Goal: Information Seeking & Learning: Learn about a topic

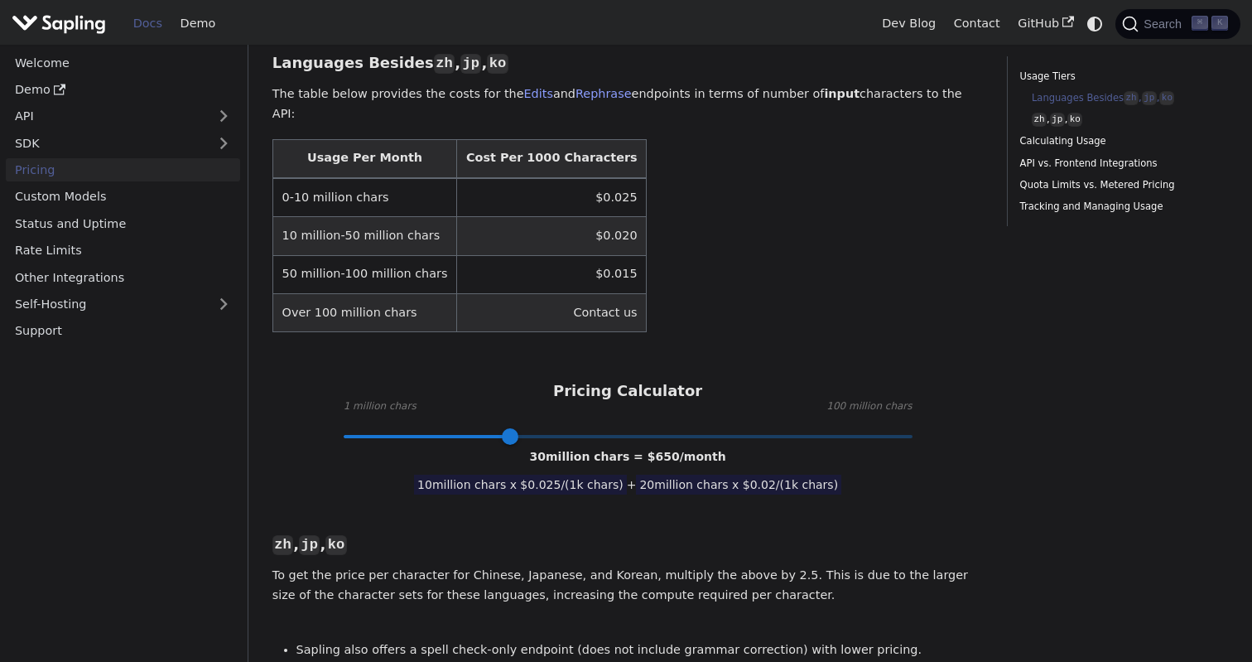
scroll to position [524, 0]
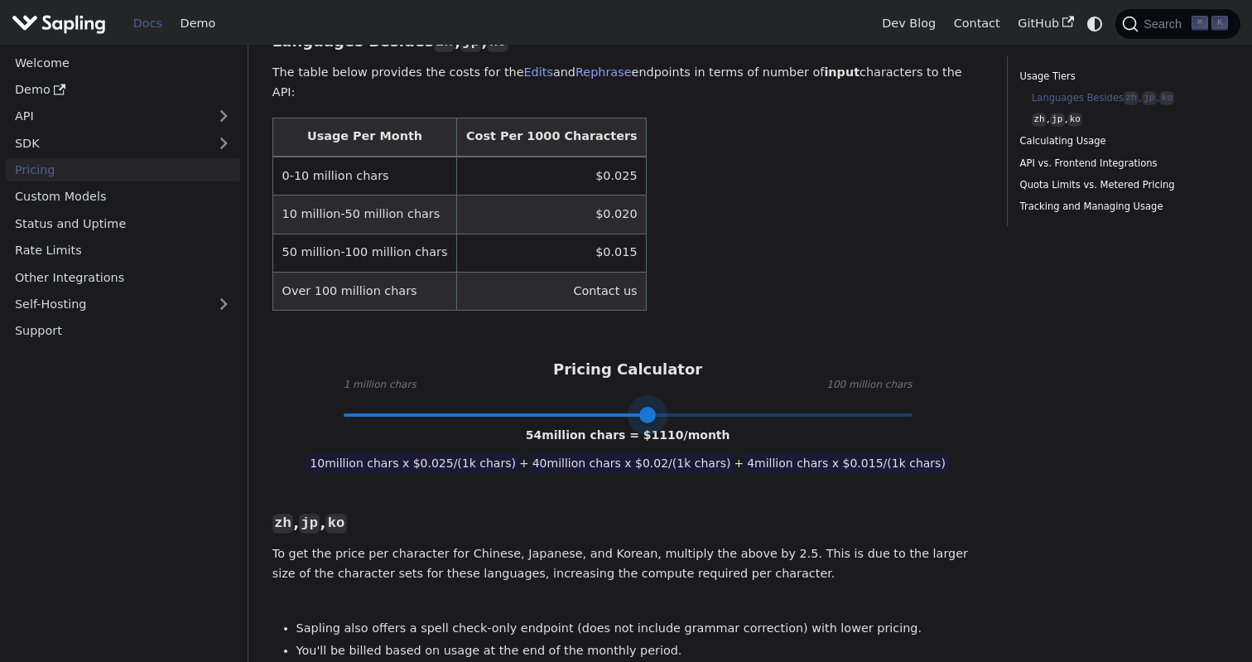
drag, startPoint x: 513, startPoint y: 353, endPoint x: 649, endPoint y: 348, distance: 136.8
click at [650, 407] on span at bounding box center [647, 415] width 17 height 17
type input "1"
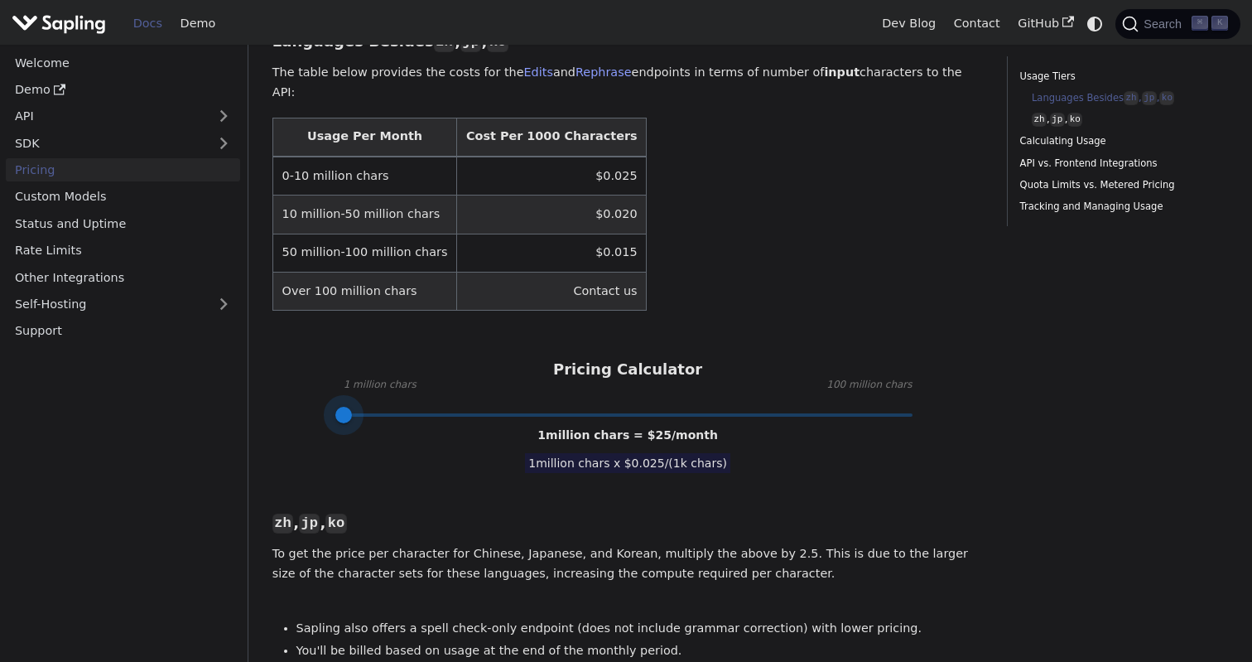
drag, startPoint x: 649, startPoint y: 348, endPoint x: 304, endPoint y: 378, distance: 346.7
click at [133, 113] on link "API" at bounding box center [106, 116] width 201 height 24
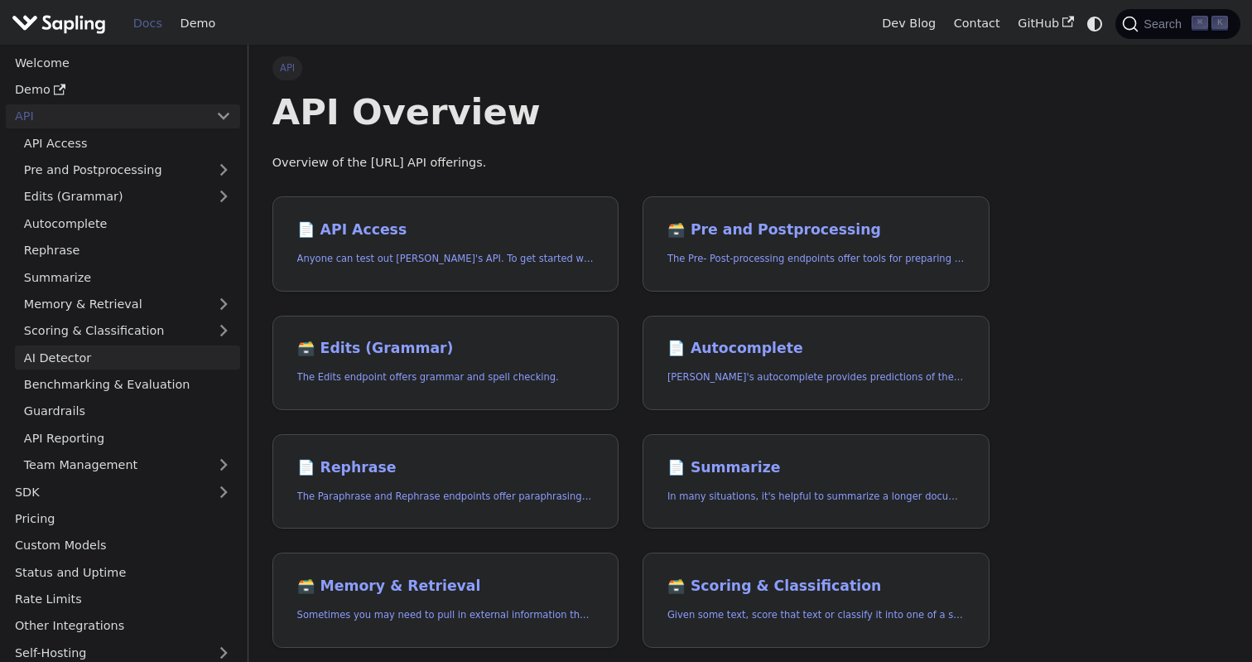
click at [152, 349] on link "AI Detector" at bounding box center [127, 357] width 225 height 24
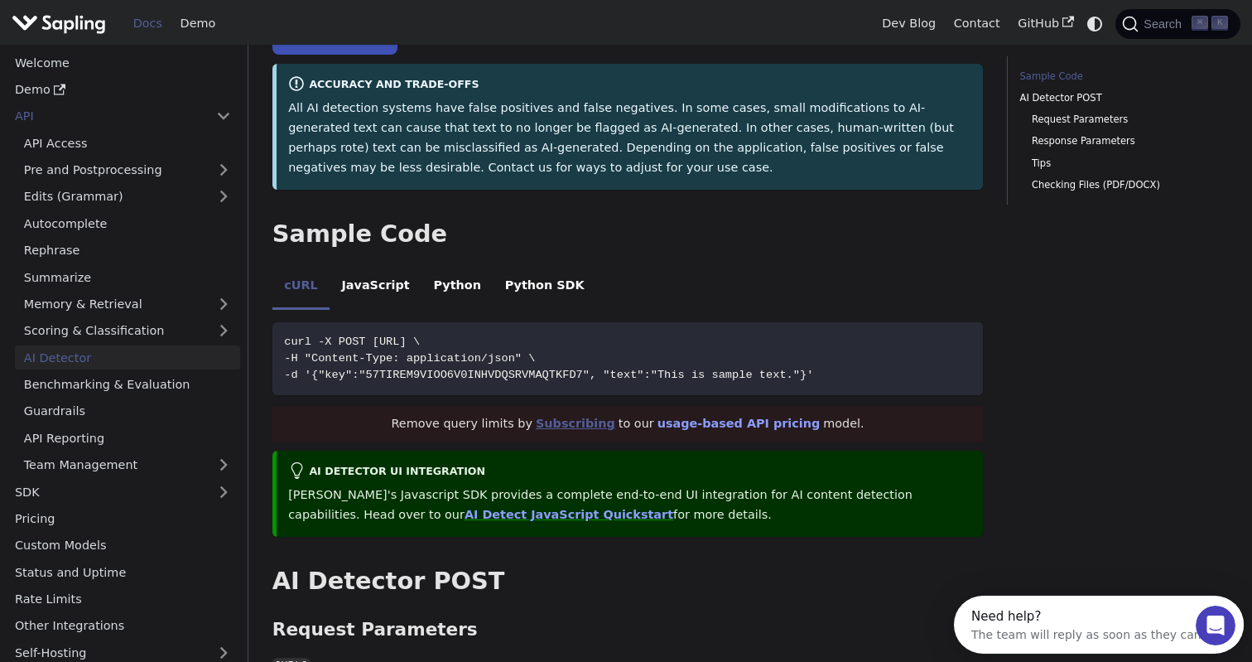
click at [600, 420] on link "Subscribing" at bounding box center [576, 423] width 80 height 13
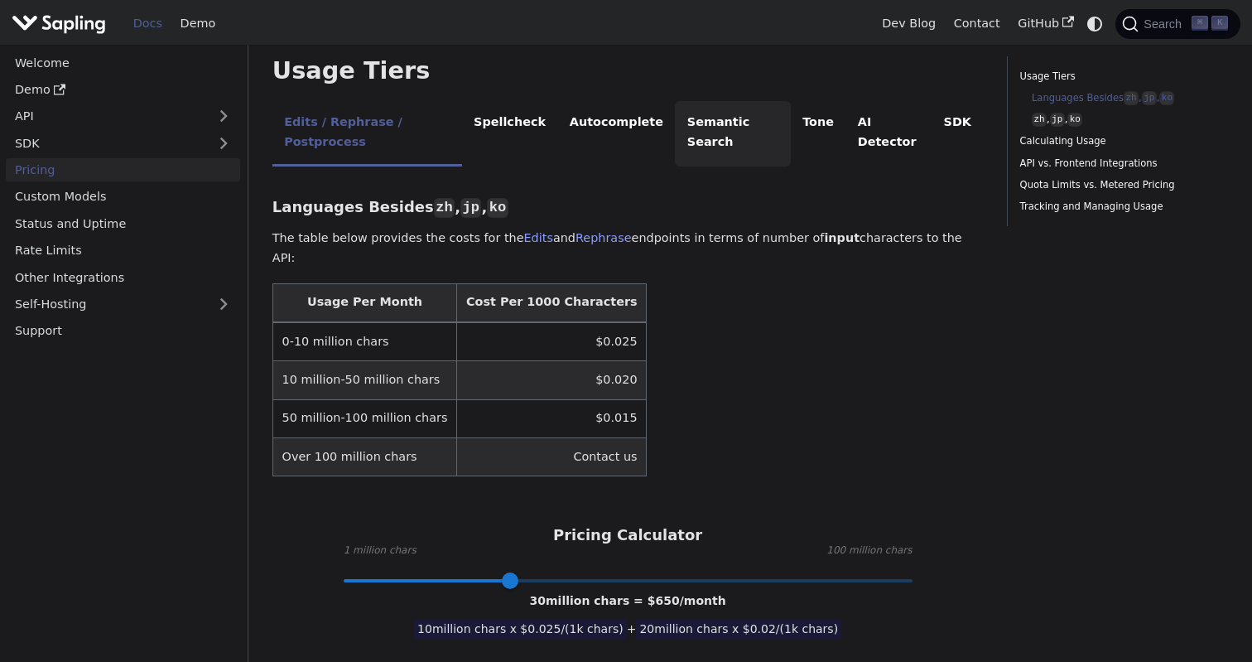
scroll to position [361, 0]
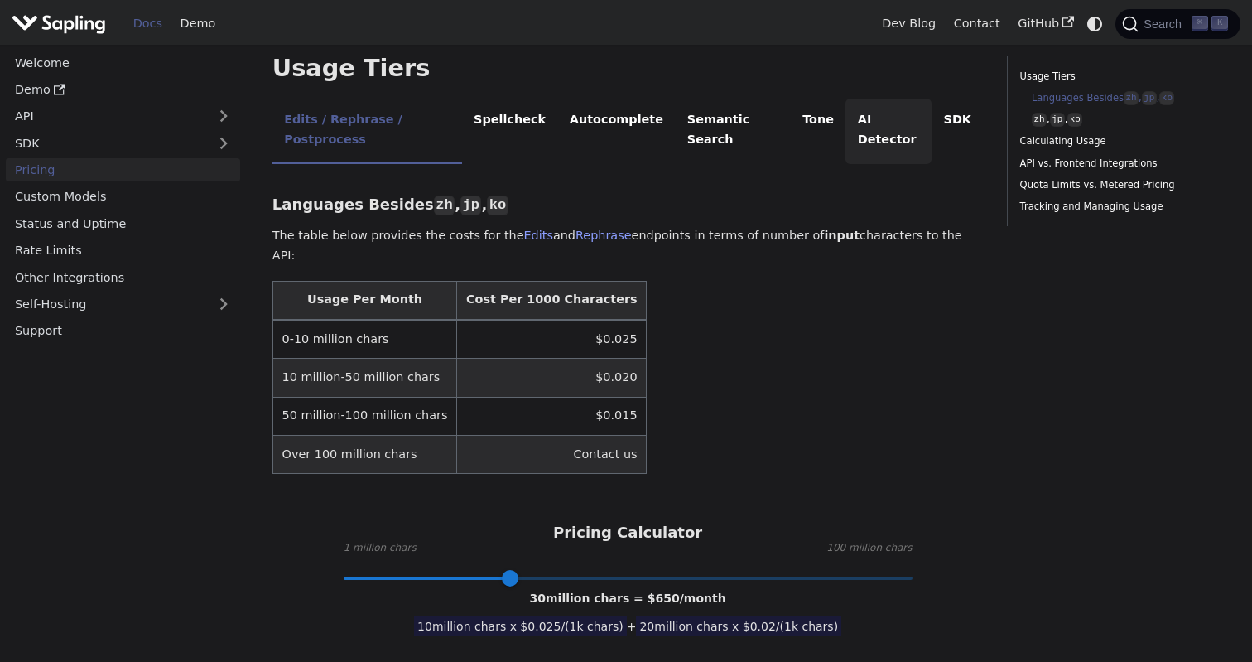
click at [866, 107] on li "AI Detector" at bounding box center [889, 131] width 86 height 65
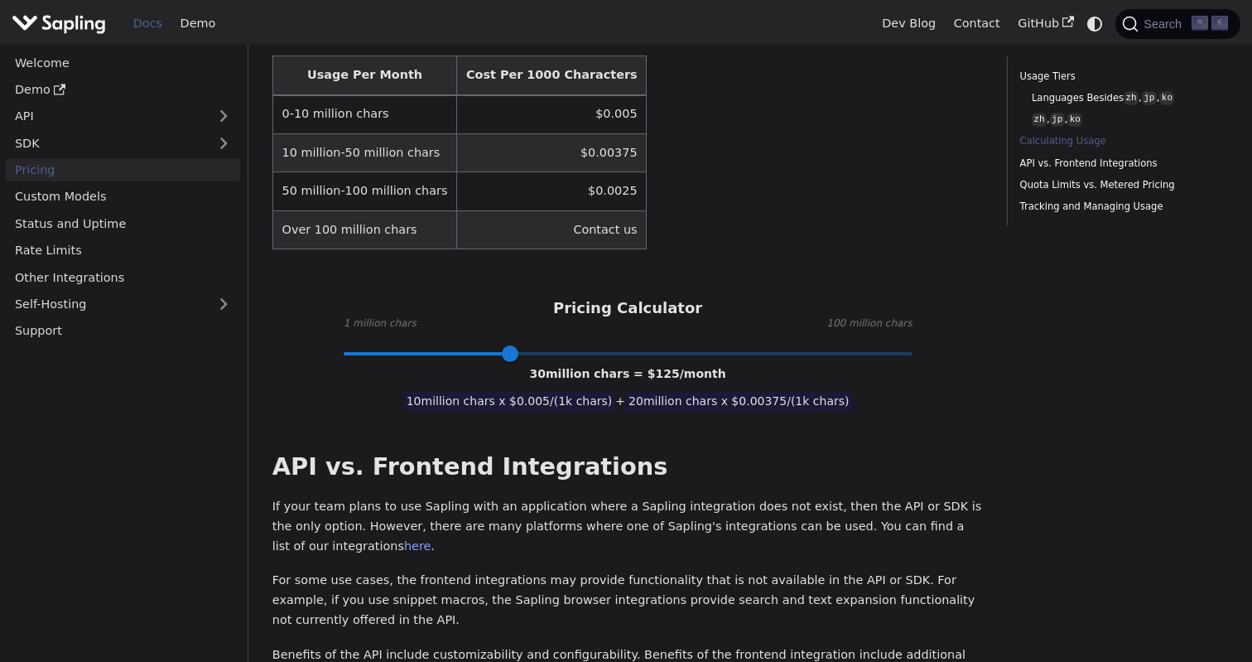
scroll to position [617, 0]
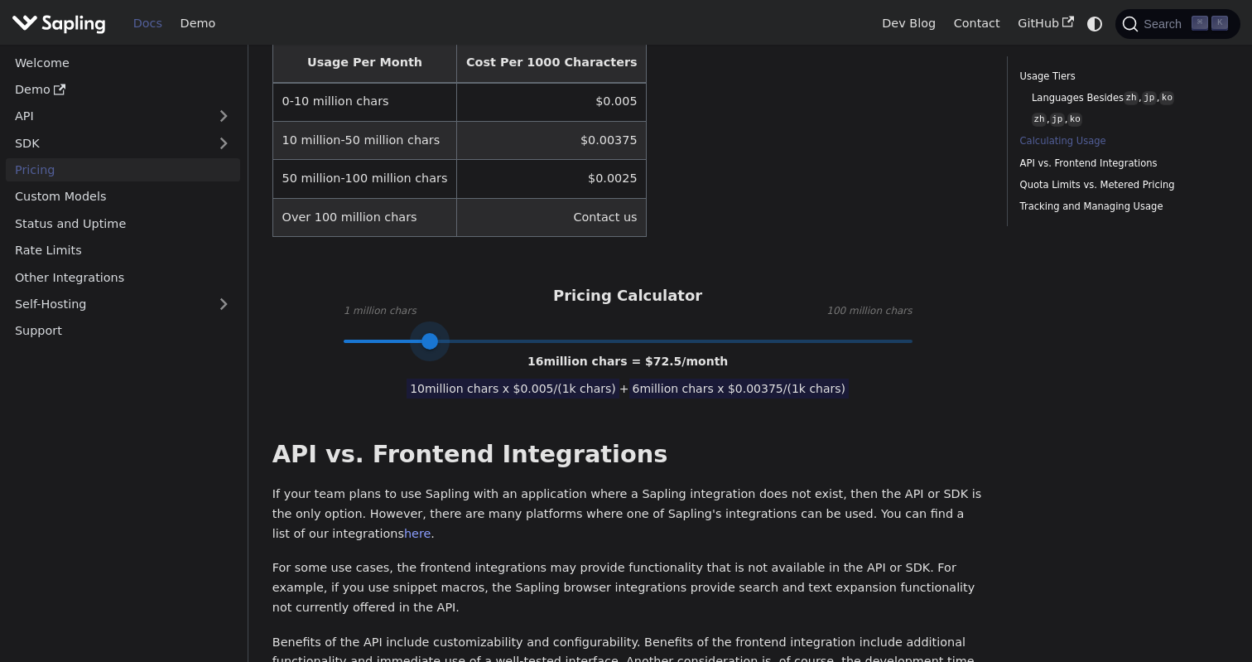
type input "1"
drag, startPoint x: 510, startPoint y: 297, endPoint x: 332, endPoint y: 297, distance: 178.1
click at [335, 333] on span at bounding box center [343, 341] width 17 height 17
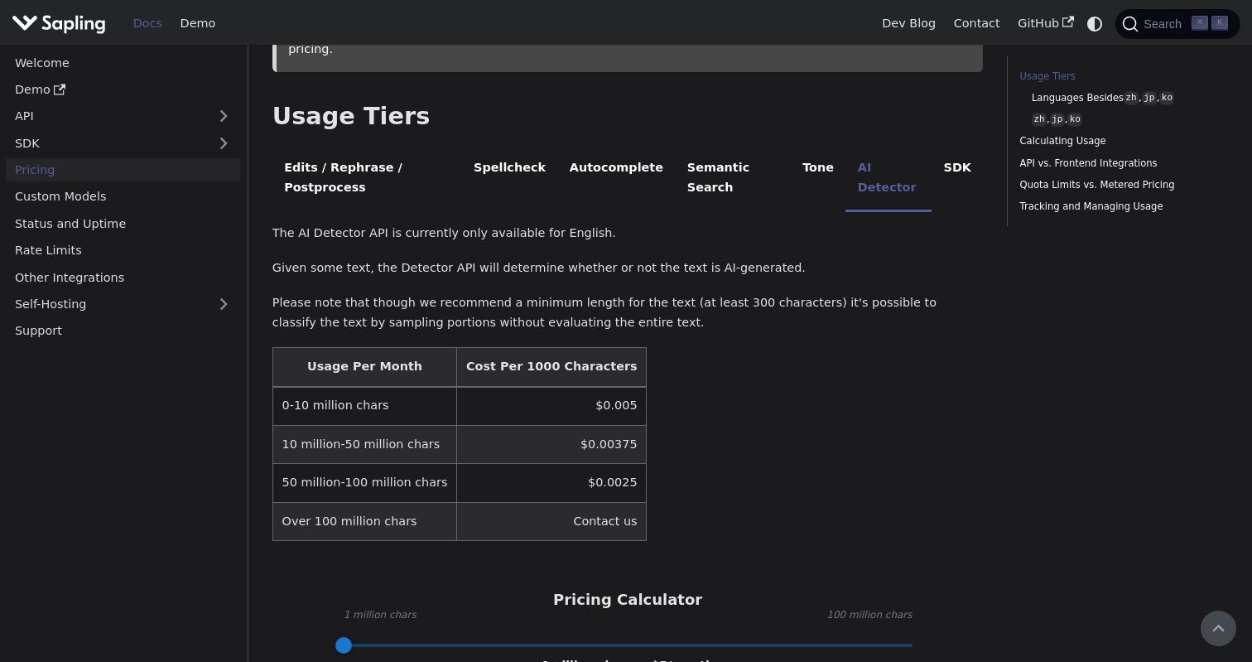
scroll to position [306, 0]
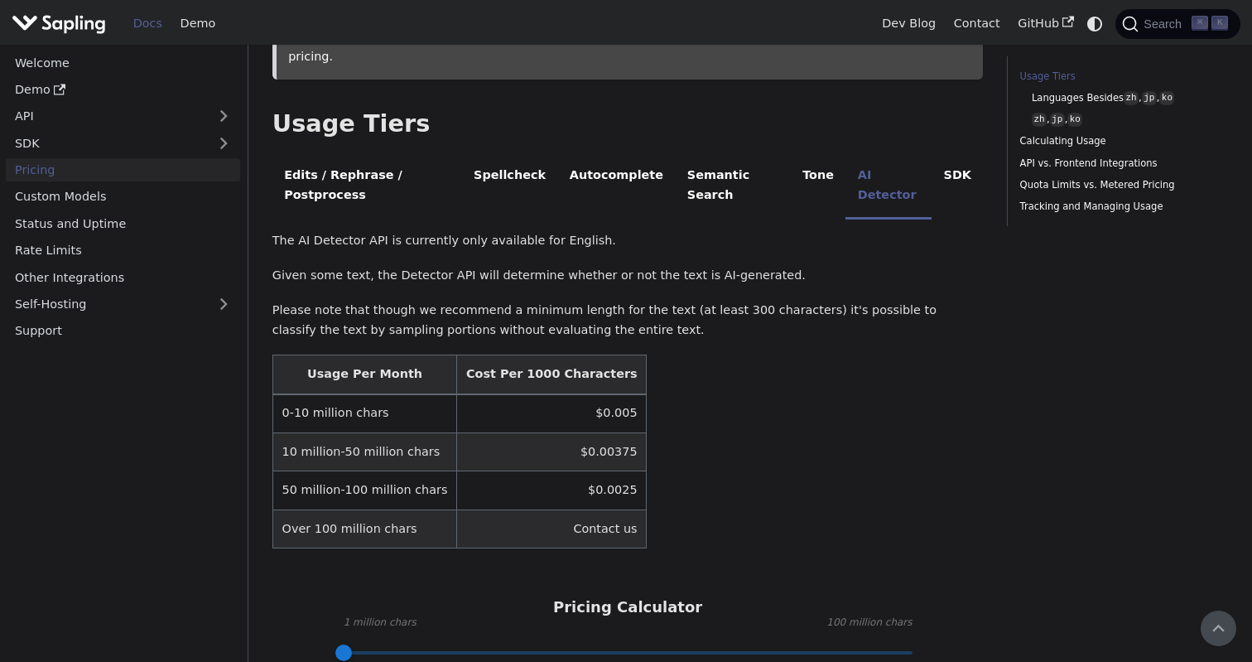
click at [505, 355] on th "Cost Per 1000 Characters" at bounding box center [552, 374] width 190 height 39
click at [527, 394] on td "$0.005" at bounding box center [552, 413] width 190 height 39
click at [522, 355] on th "Cost Per 1000 Characters" at bounding box center [552, 374] width 190 height 39
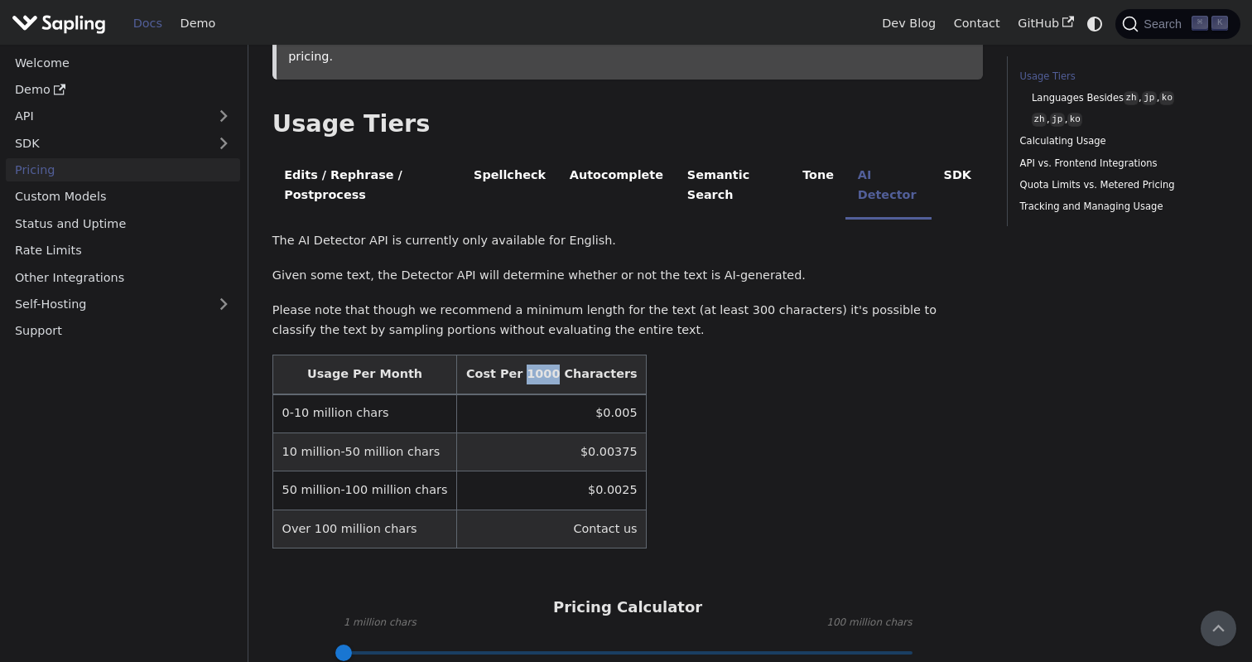
click at [521, 355] on th "Cost Per 1000 Characters" at bounding box center [552, 374] width 190 height 39
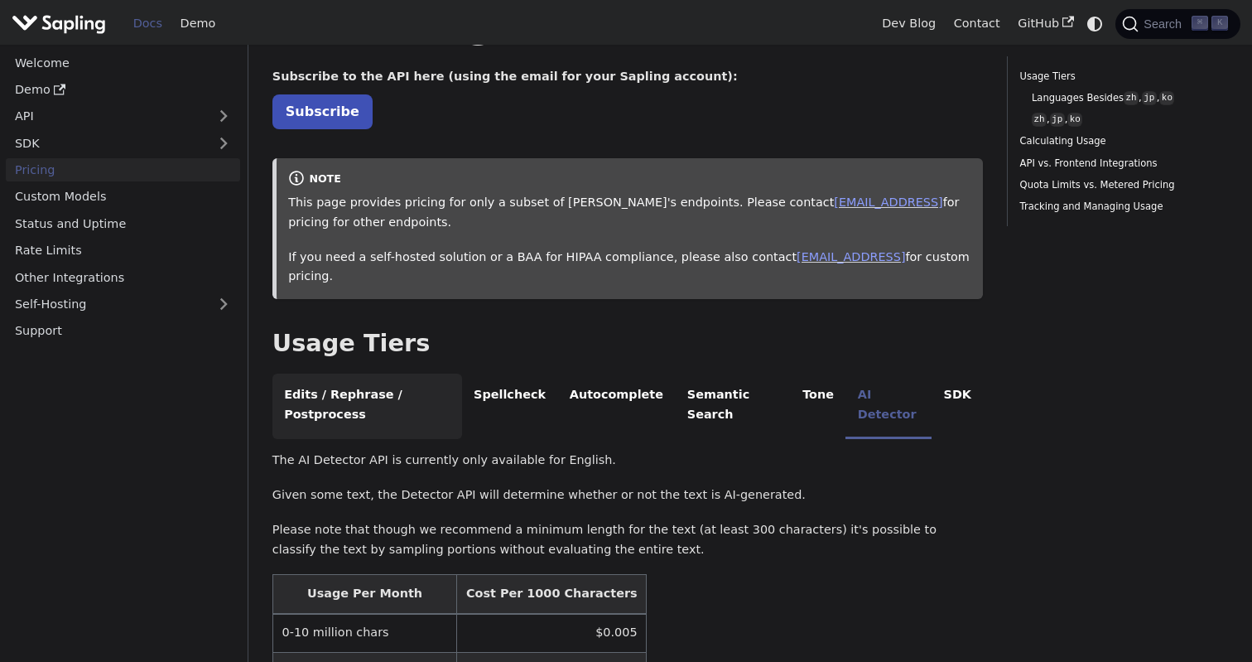
scroll to position [0, 0]
